Goal: Information Seeking & Learning: Compare options

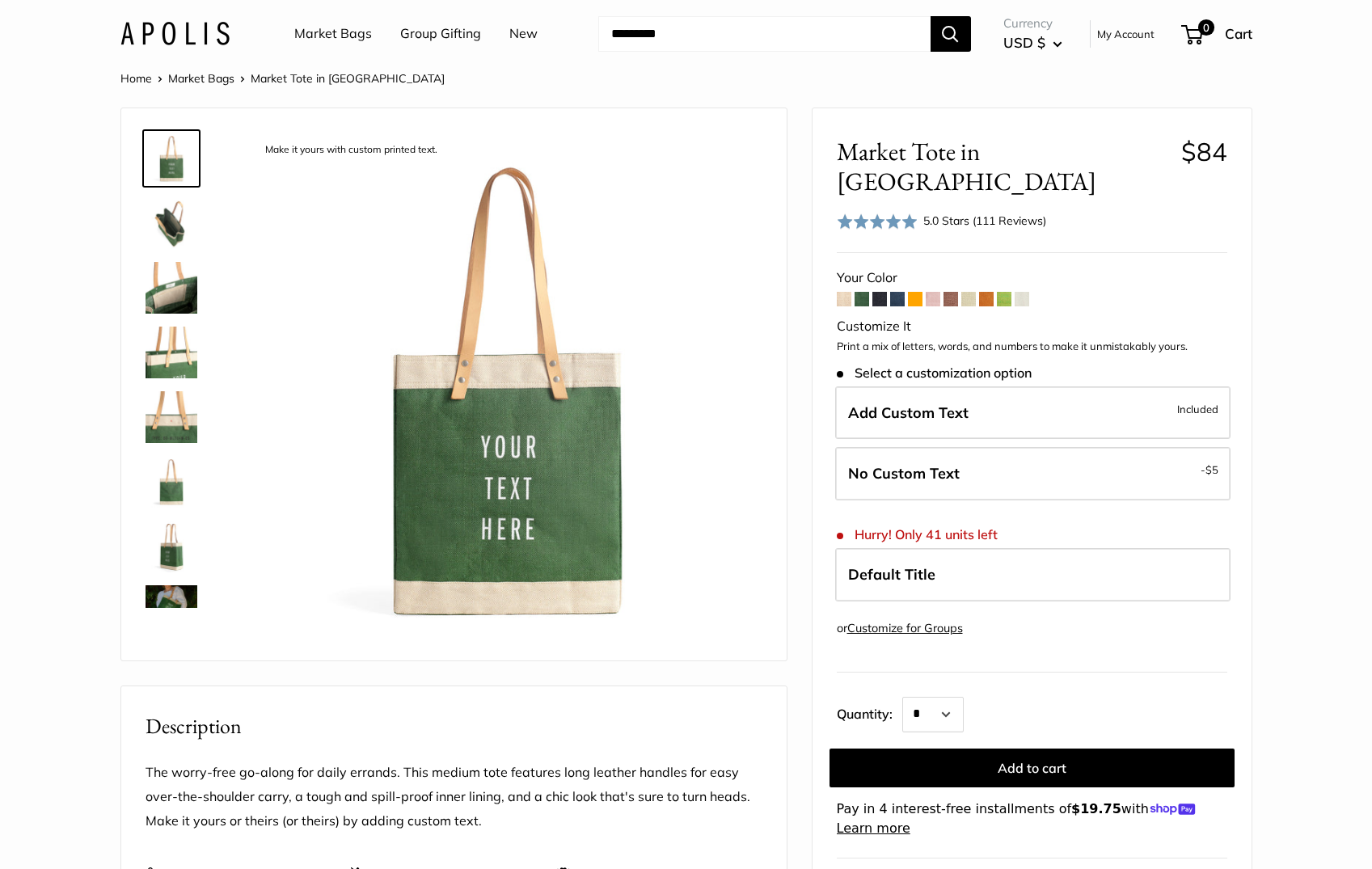
click at [879, 292] on span at bounding box center [879, 299] width 14 height 14
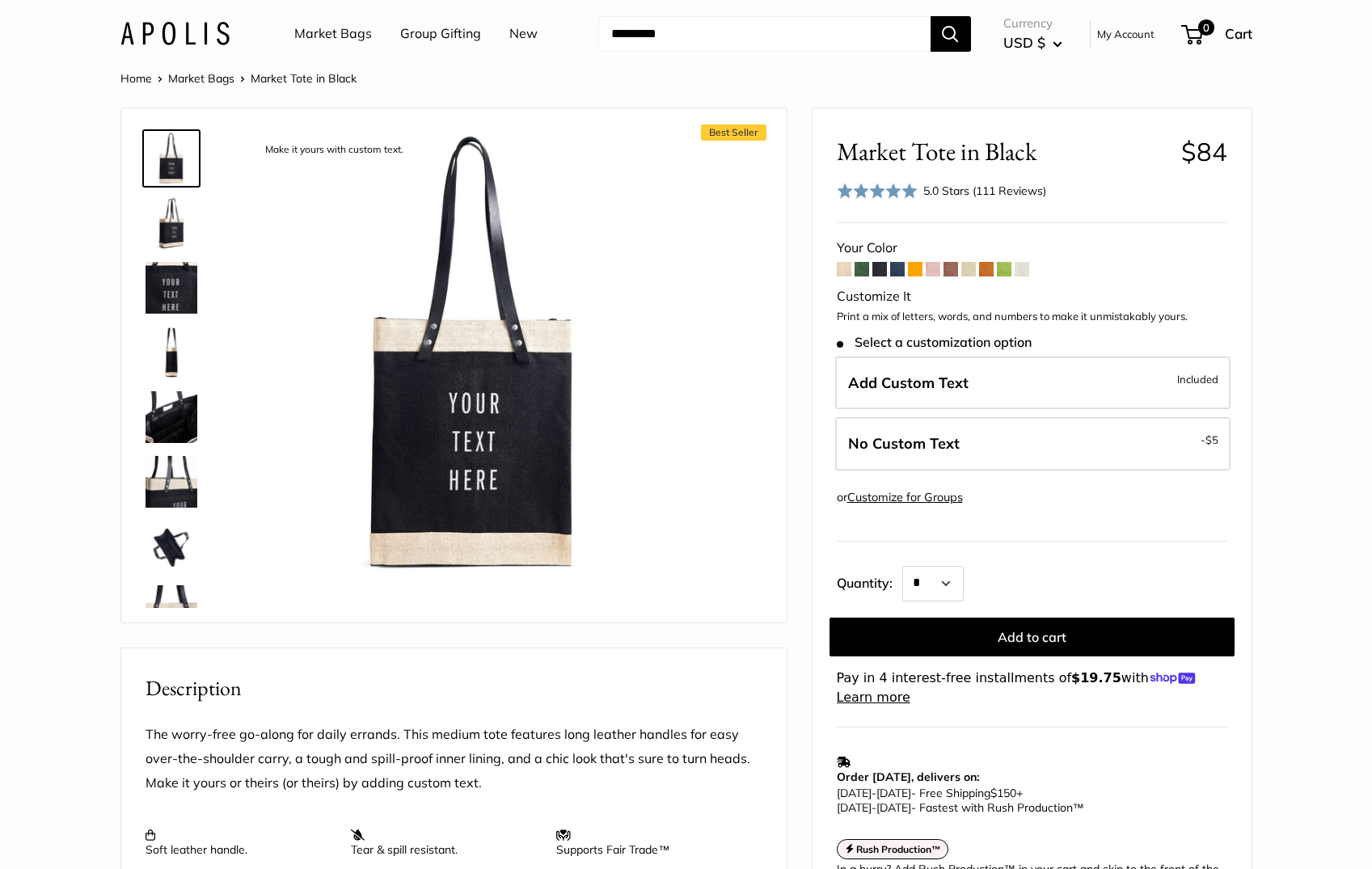
click at [897, 269] on span at bounding box center [897, 268] width 14 height 14
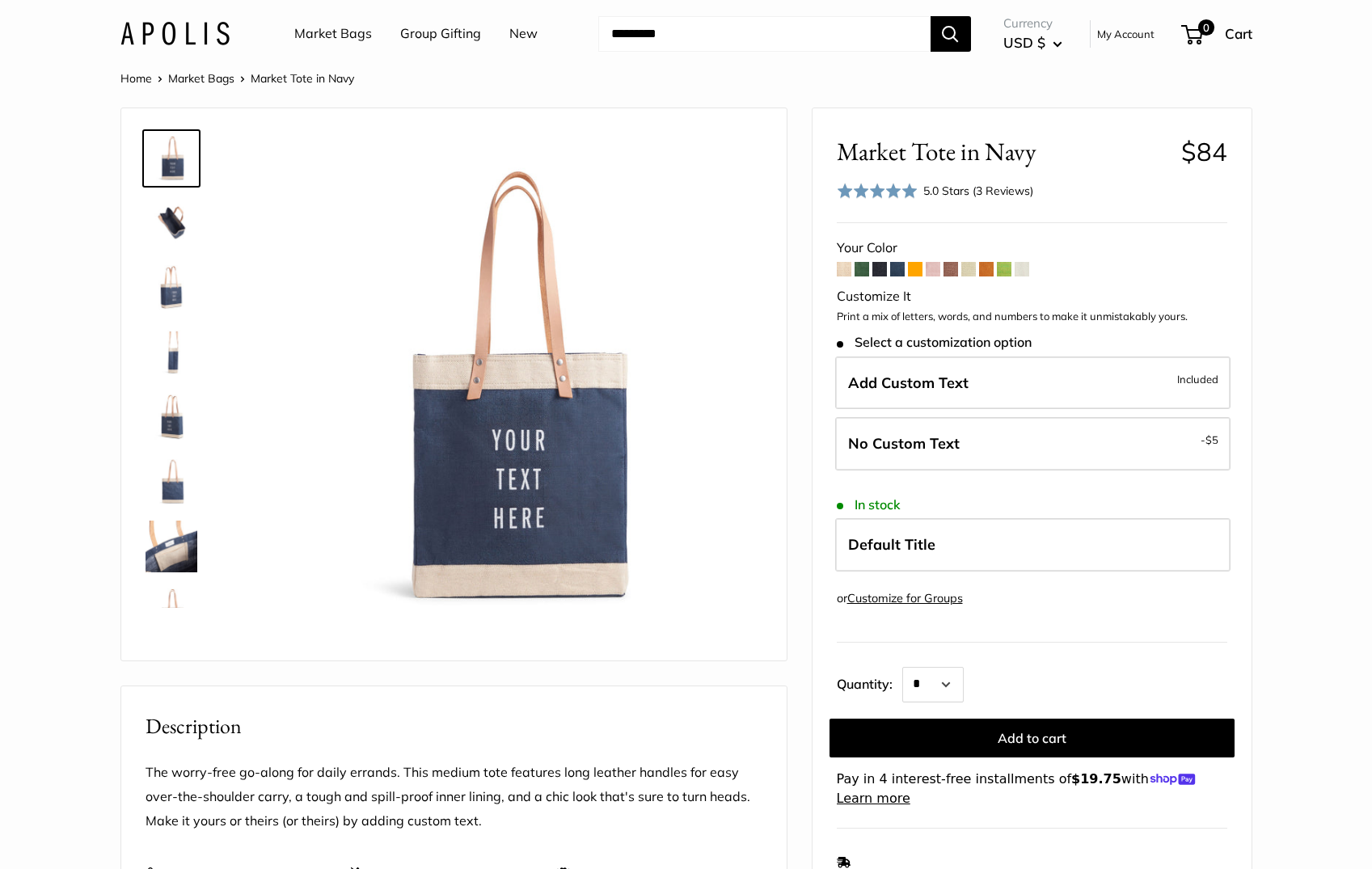
click at [915, 270] on span at bounding box center [915, 268] width 14 height 14
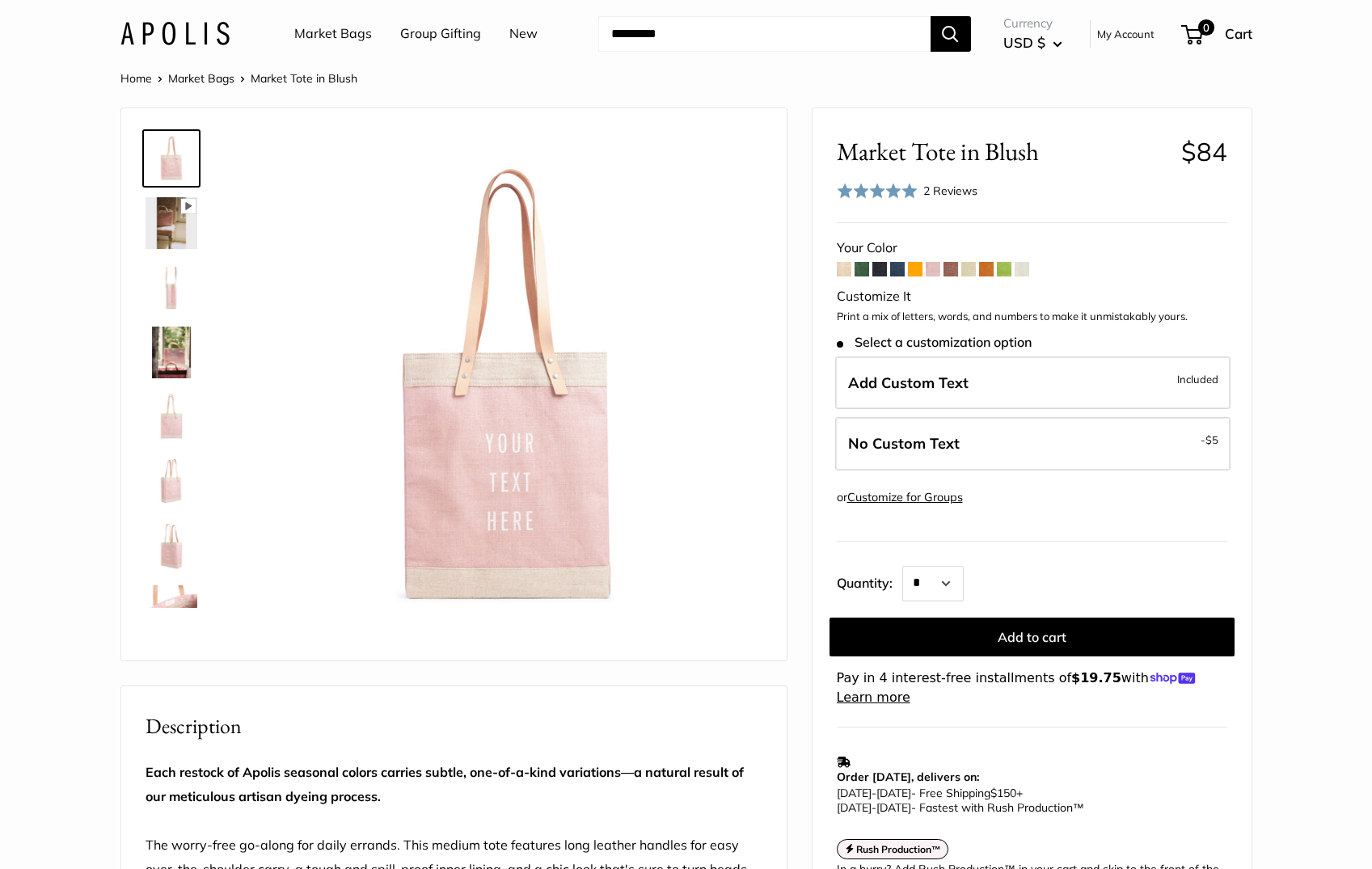
click at [932, 271] on span at bounding box center [933, 268] width 14 height 14
click at [951, 270] on span at bounding box center [950, 268] width 14 height 14
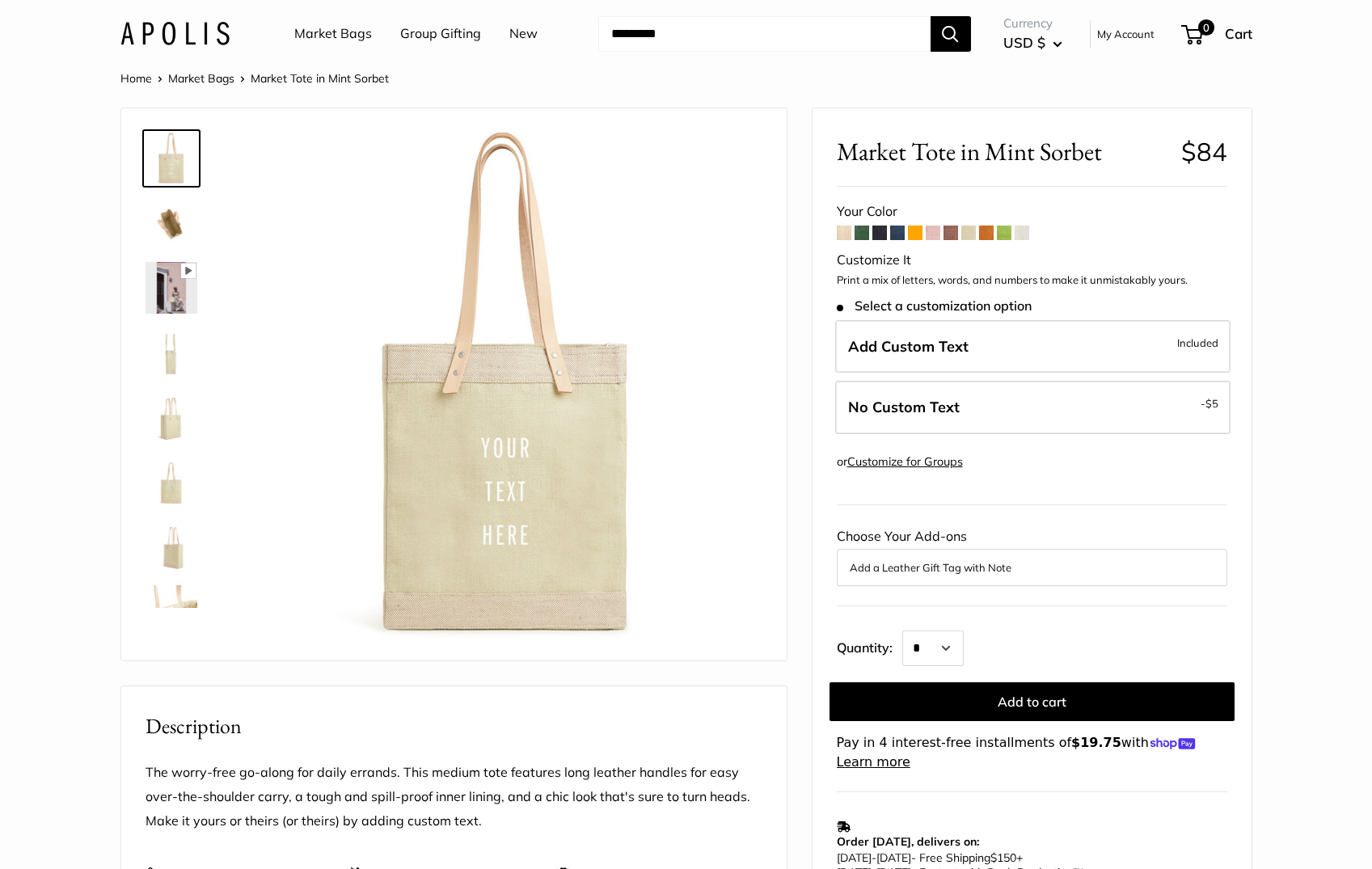
click at [988, 234] on span at bounding box center [986, 232] width 14 height 14
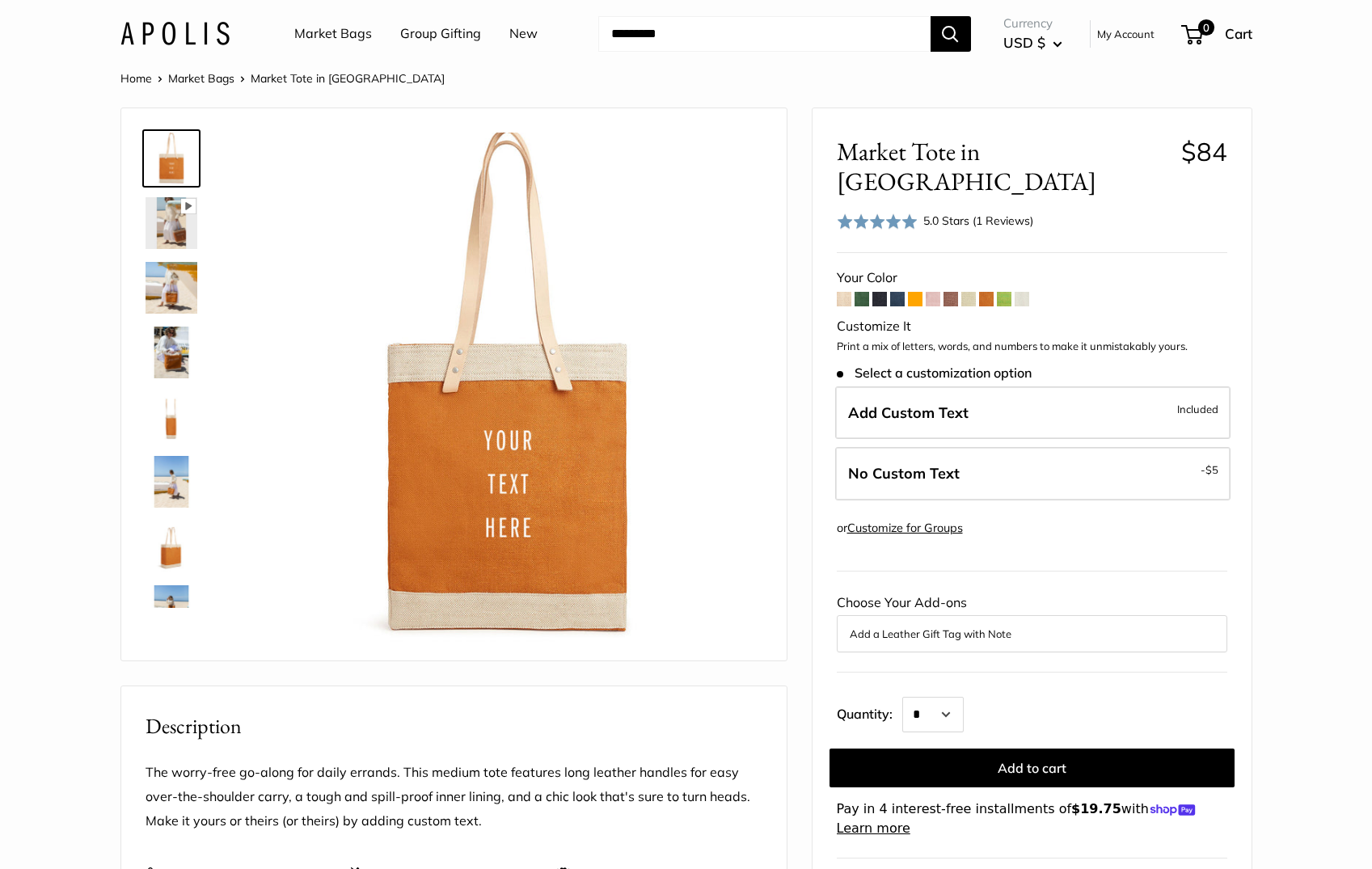
click at [1004, 292] on span at bounding box center [1003, 299] width 14 height 14
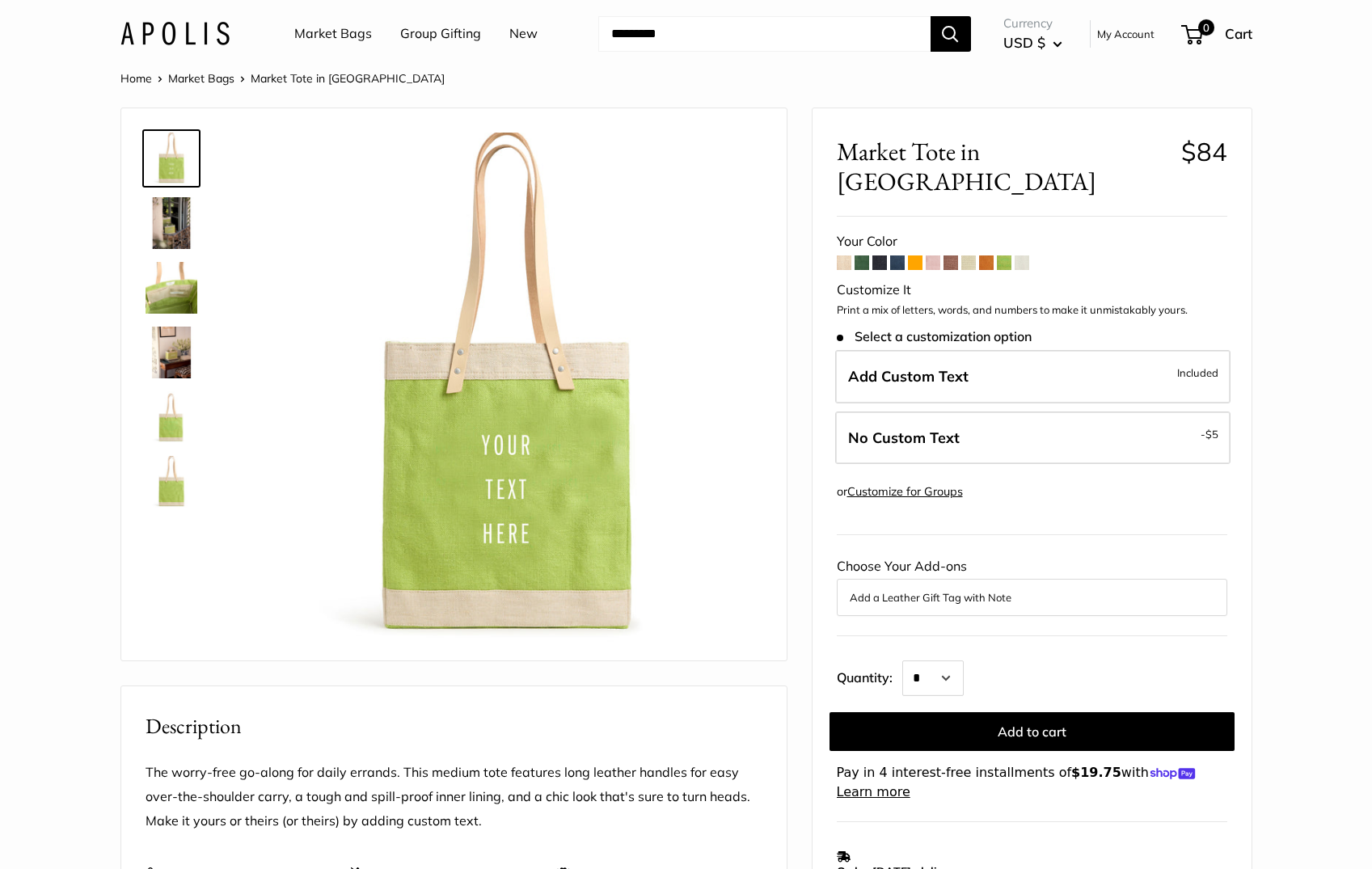
click at [1022, 256] on span at bounding box center [1021, 262] width 14 height 14
